Goal: Find specific page/section: Find specific page/section

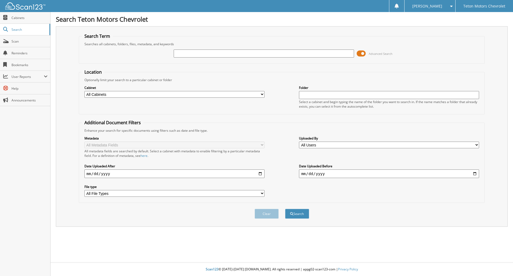
click at [204, 54] on input "text" at bounding box center [264, 53] width 180 height 8
type input "6176057"
click at [297, 212] on button "Search" at bounding box center [297, 213] width 24 height 10
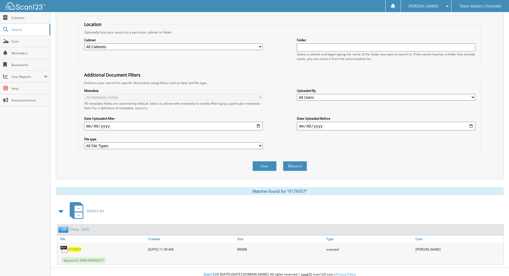
scroll to position [53, 0]
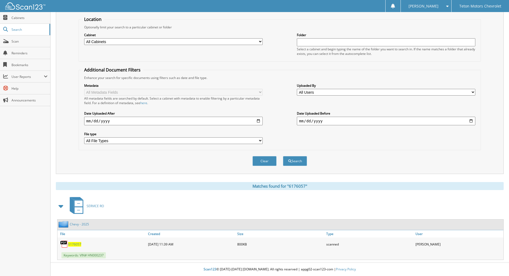
click at [65, 243] on img at bounding box center [64, 244] width 8 height 8
click at [74, 243] on span "6176057" at bounding box center [74, 244] width 13 height 5
